Goal: Use online tool/utility: Utilize a website feature to perform a specific function

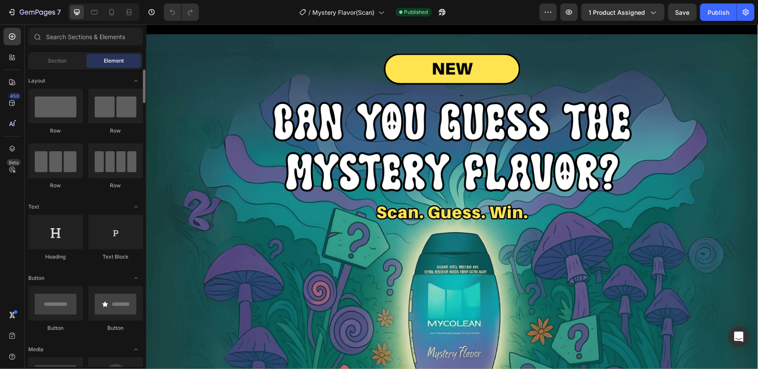
scroll to position [8, 0]
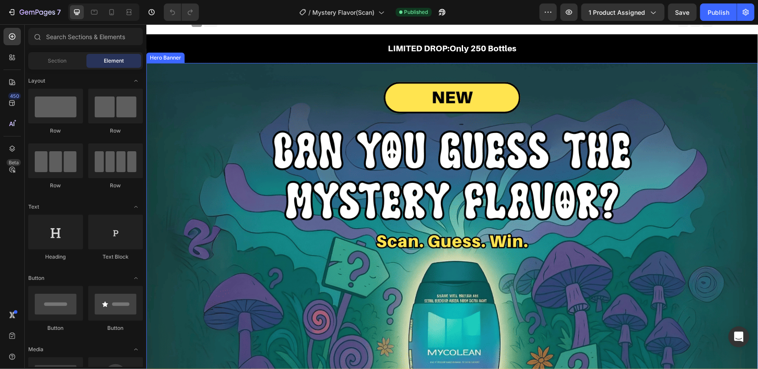
click at [538, 154] on div "PLAY NOW Button" at bounding box center [452, 288] width 508 height 411
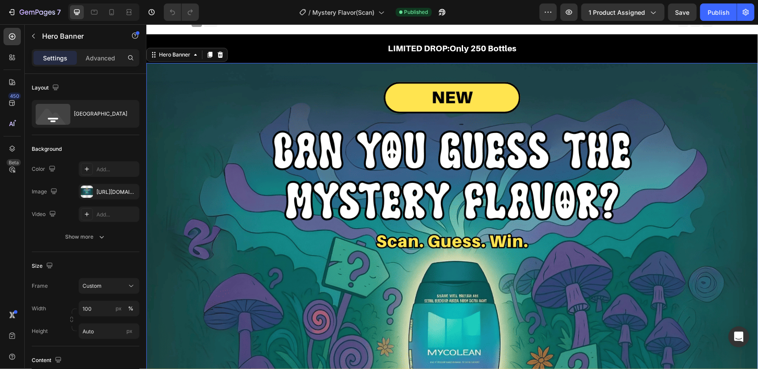
drag, startPoint x: 457, startPoint y: 194, endPoint x: 463, endPoint y: 194, distance: 6.1
click at [457, 194] on div "PLAY NOW Button" at bounding box center [452, 288] width 508 height 411
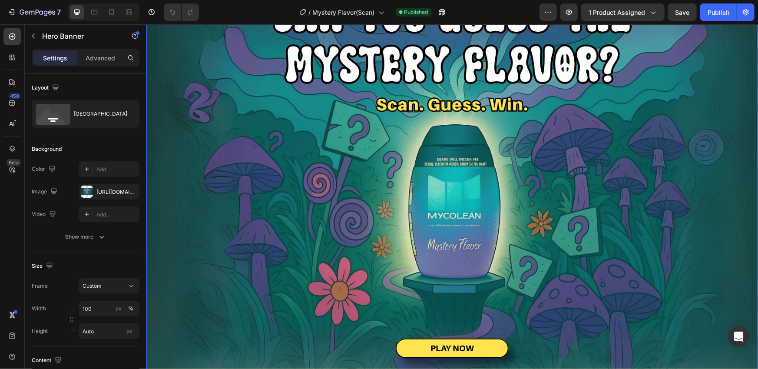
click at [464, 104] on div "PLAY NOW Button" at bounding box center [452, 152] width 508 height 411
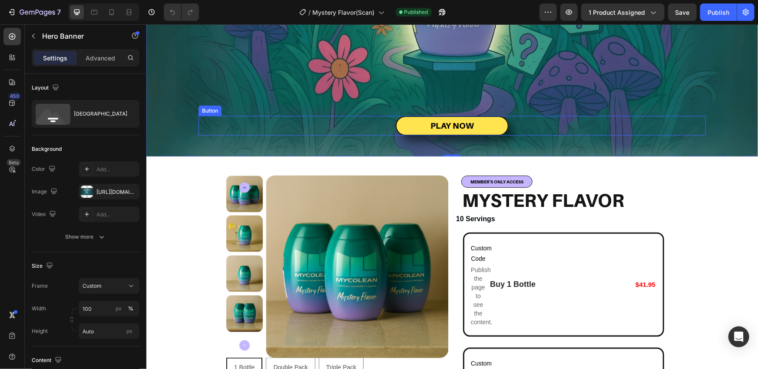
scroll to position [372, 0]
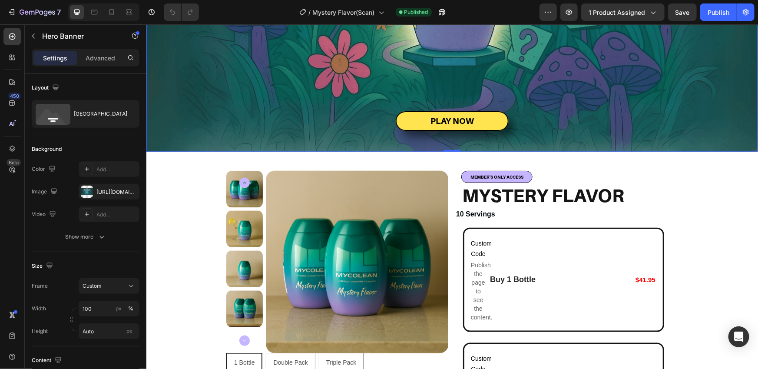
click at [119, 15] on div at bounding box center [103, 11] width 71 height 17
click at [117, 15] on div at bounding box center [112, 12] width 14 height 14
type input "100%"
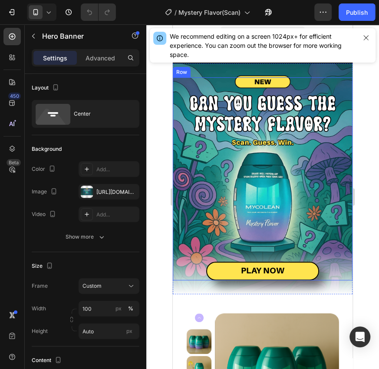
click at [243, 110] on div "Heading PLAY NOW Button" at bounding box center [263, 178] width 180 height 203
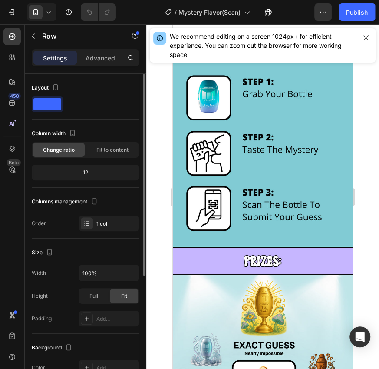
scroll to position [744, 0]
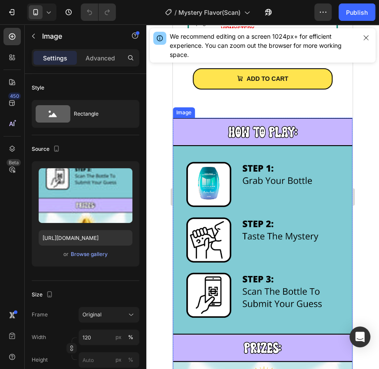
click at [246, 215] on img at bounding box center [263, 329] width 180 height 422
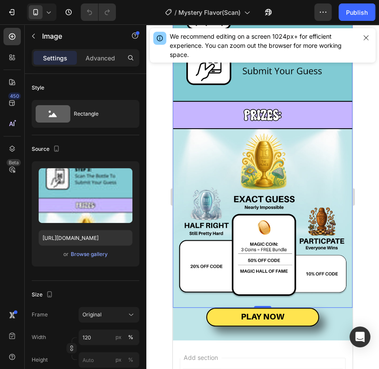
scroll to position [976, 0]
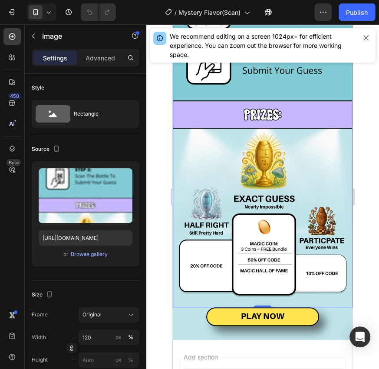
click at [367, 36] on icon "button" at bounding box center [366, 37] width 7 height 7
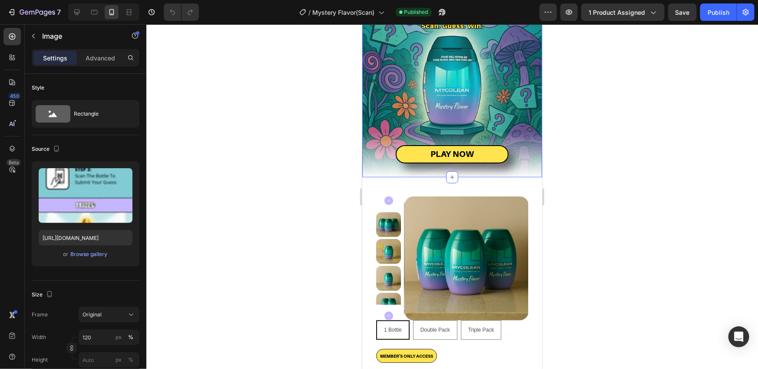
scroll to position [0, 0]
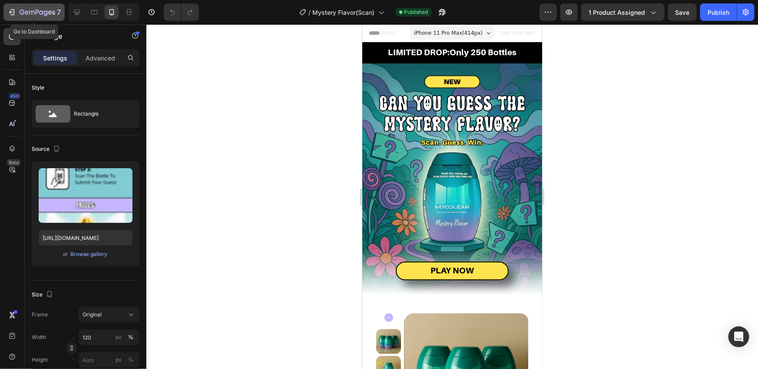
click at [25, 16] on icon "button" at bounding box center [38, 12] width 36 height 7
